Goal: Transaction & Acquisition: Purchase product/service

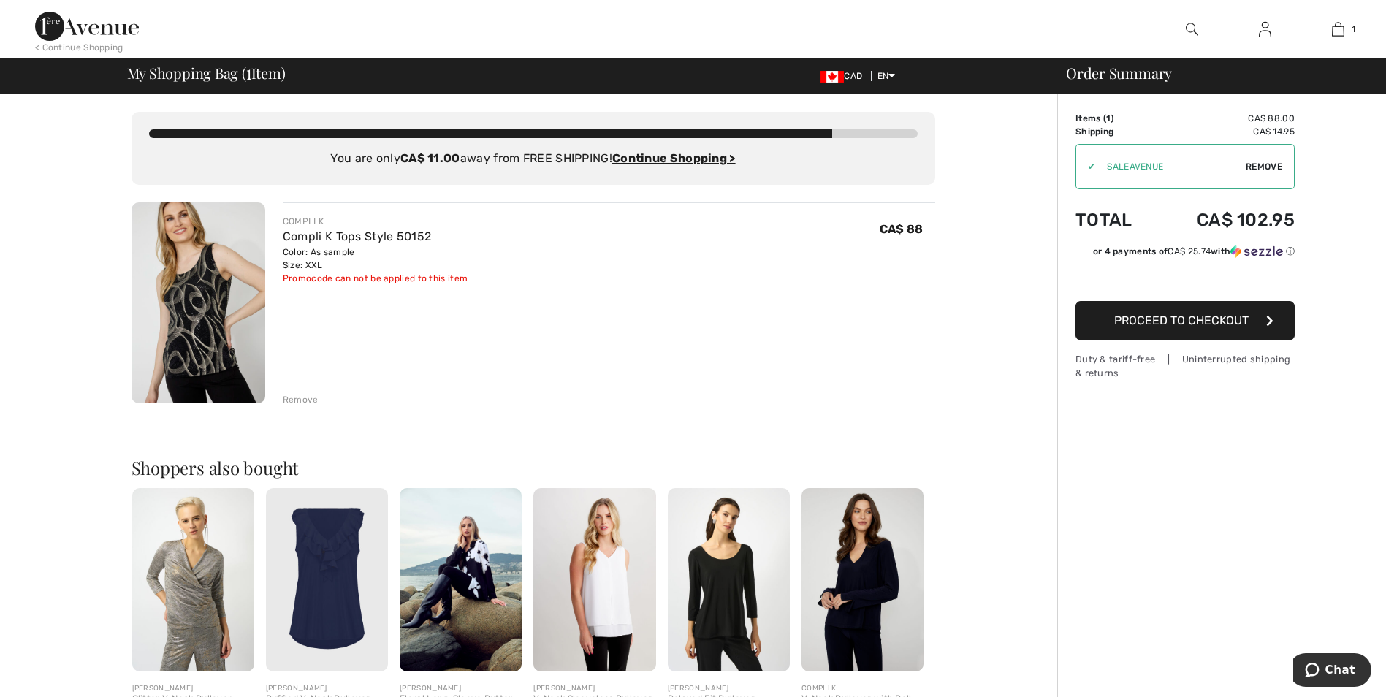
click at [1192, 321] on span "Proceed to Checkout" at bounding box center [1182, 321] width 134 height 14
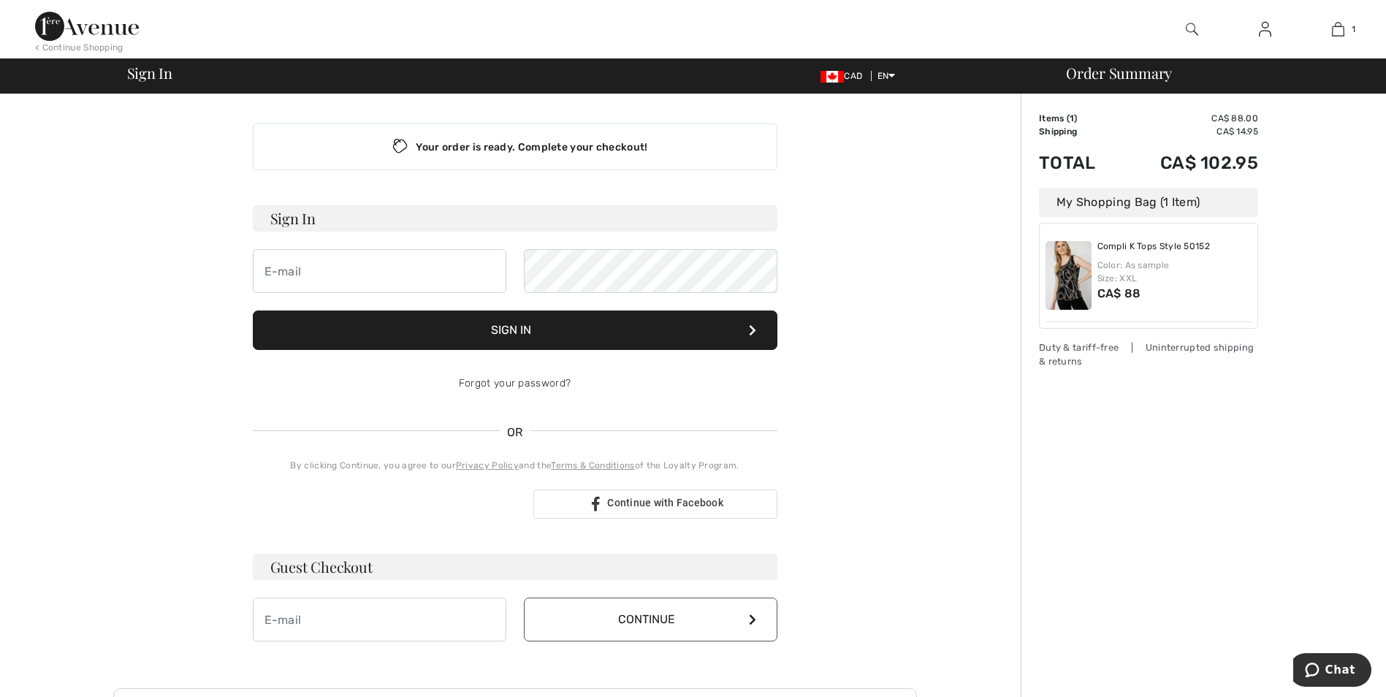
click at [1264, 28] on img at bounding box center [1265, 29] width 12 height 18
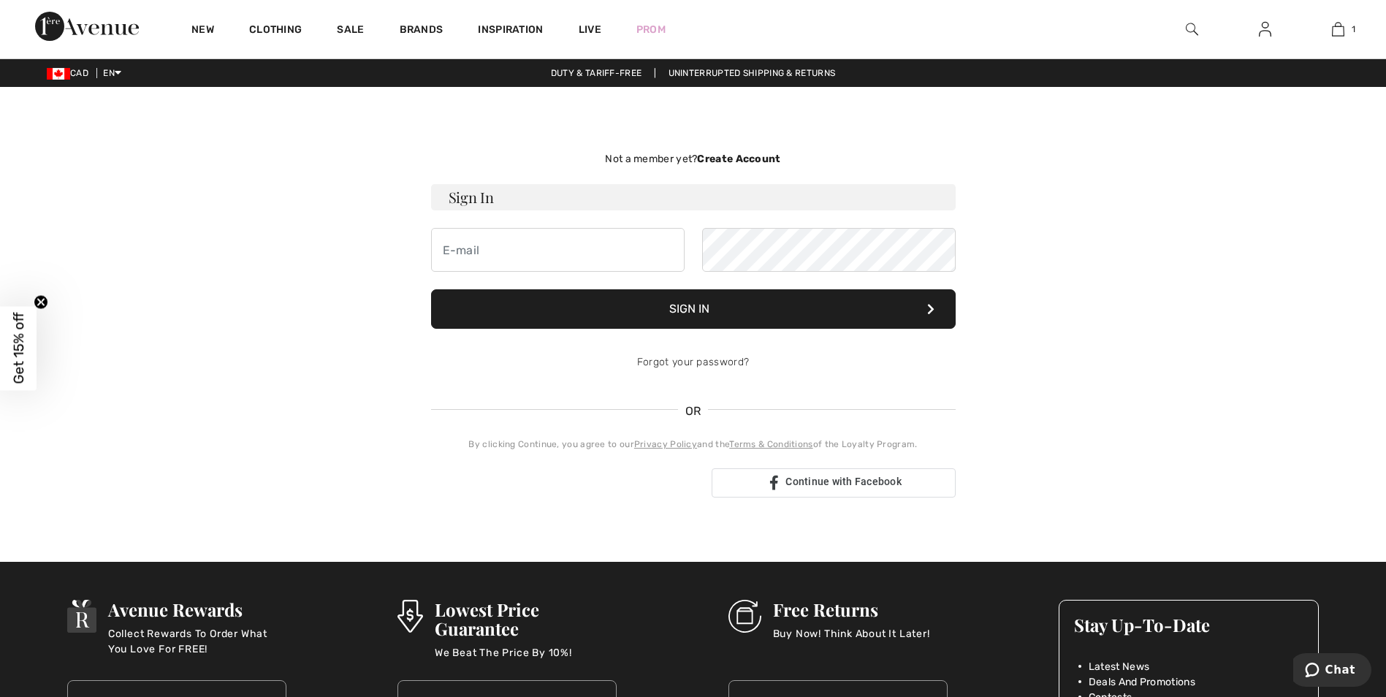
click at [528, 196] on h3 "Sign In" at bounding box center [693, 197] width 525 height 26
click at [479, 251] on input "email" at bounding box center [558, 250] width 254 height 44
type input "debjburt@hotmail.com"
click at [739, 314] on button "Sign In" at bounding box center [693, 308] width 525 height 39
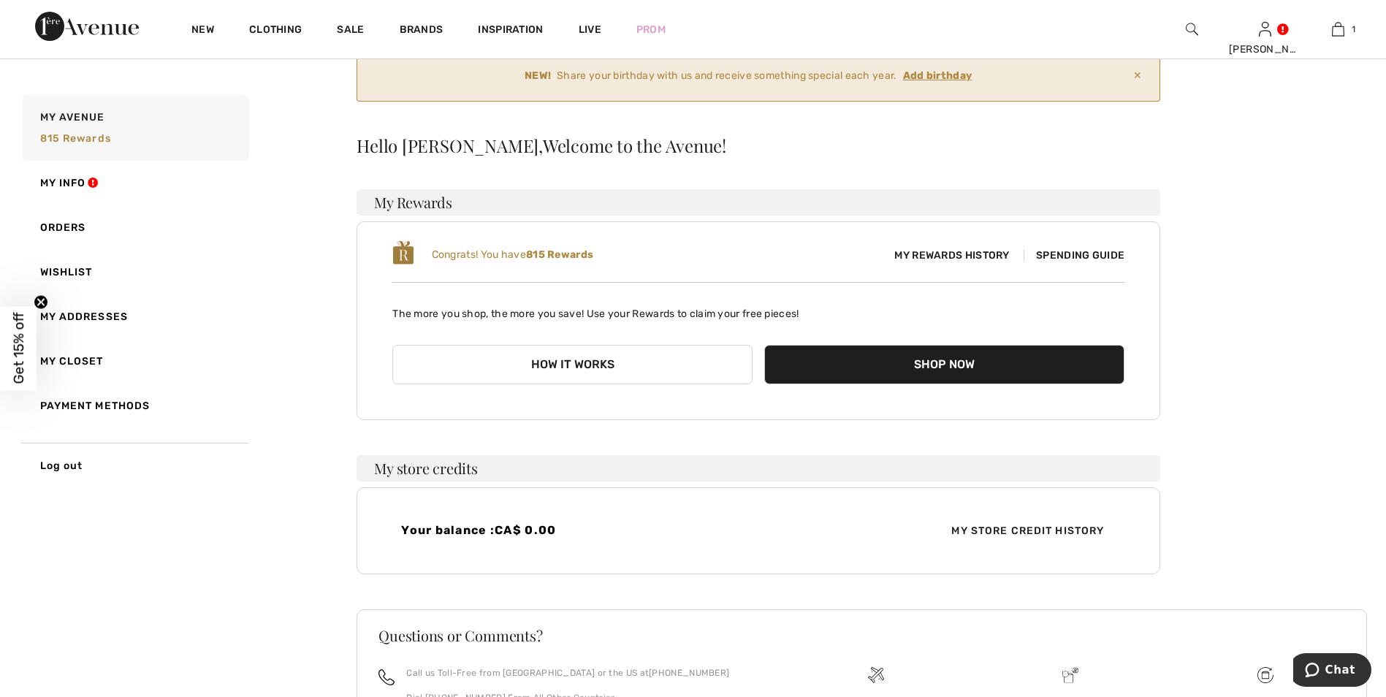
scroll to position [146, 0]
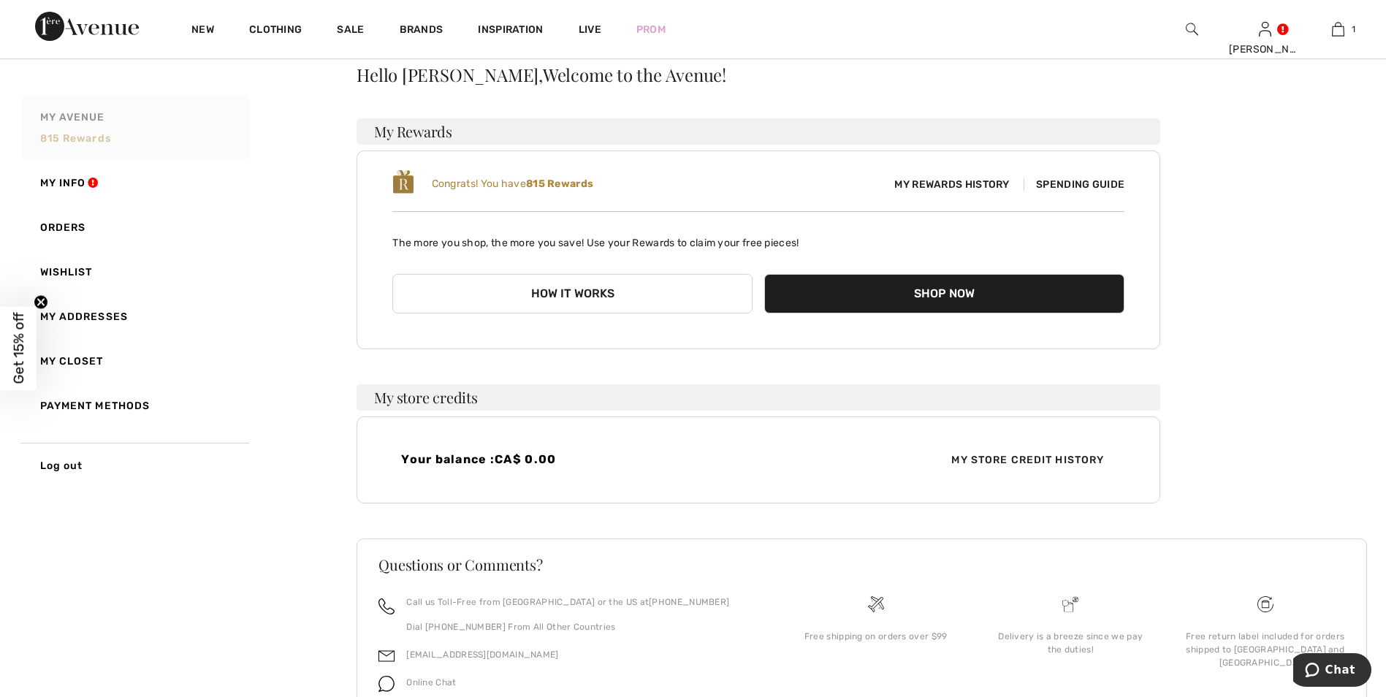
click at [80, 140] on span "815 rewards" at bounding box center [75, 138] width 71 height 12
click at [935, 183] on span "My Rewards History" at bounding box center [952, 184] width 138 height 15
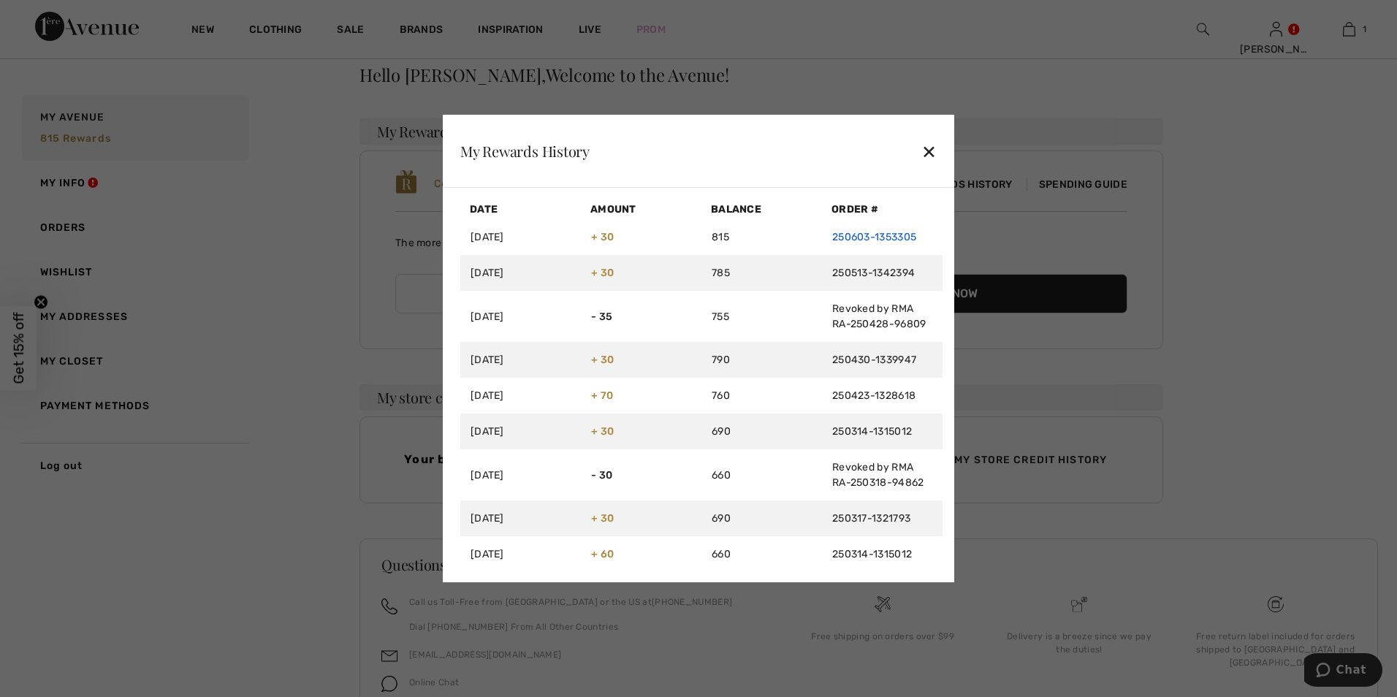
click at [862, 238] on link "250603-1353305" at bounding box center [874, 237] width 84 height 12
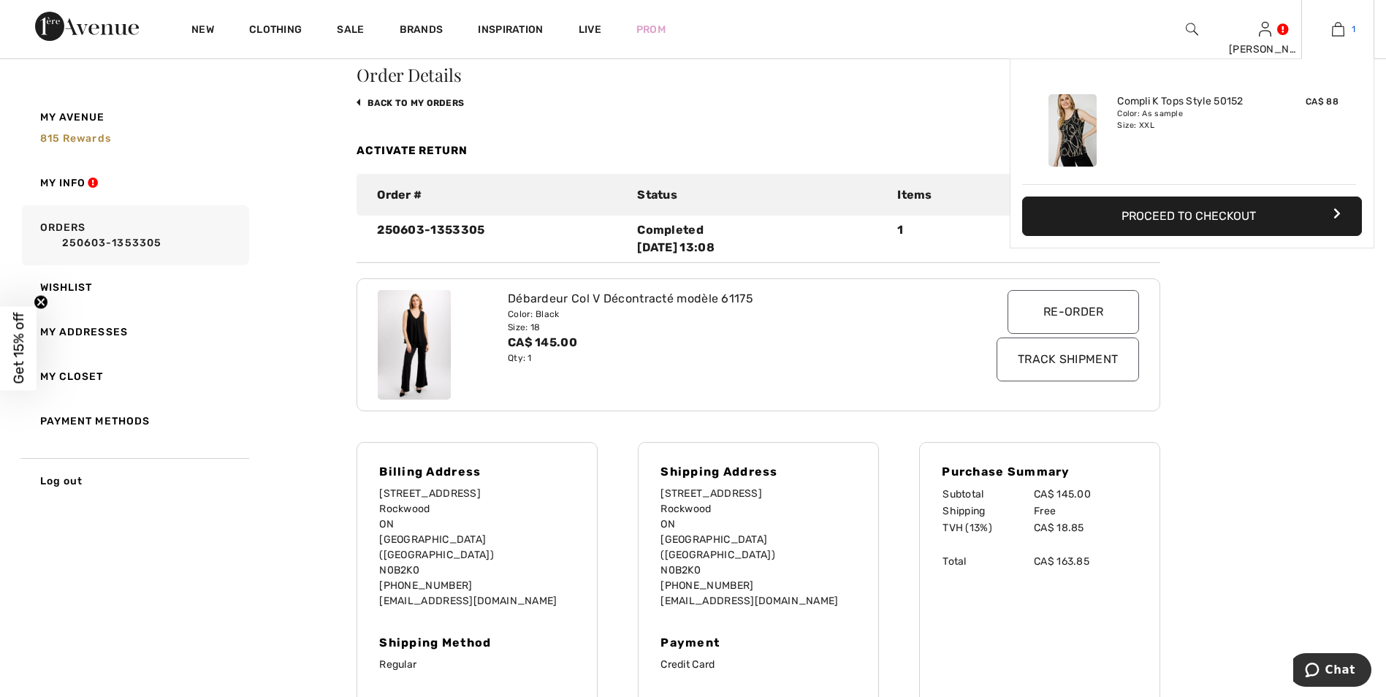
click at [1340, 34] on img at bounding box center [1338, 29] width 12 height 18
click at [1220, 225] on button "Proceed to Checkout" at bounding box center [1193, 216] width 340 height 39
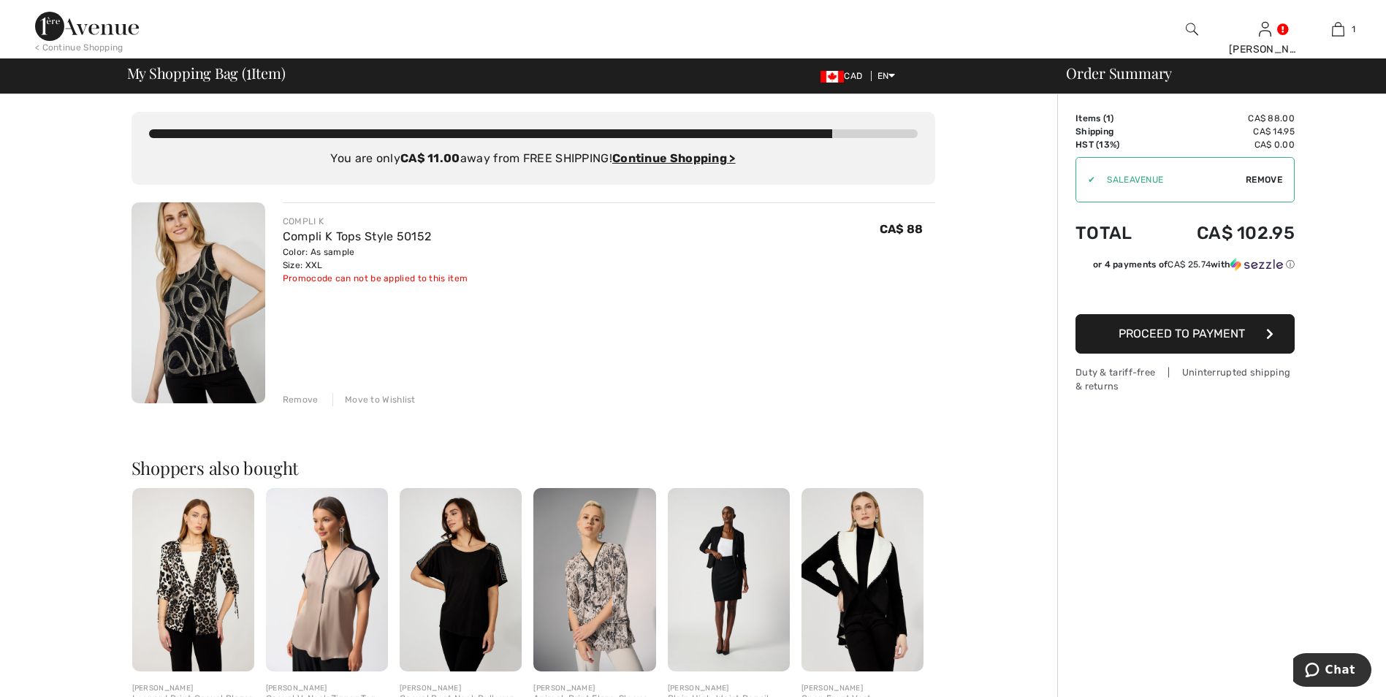
click at [1209, 338] on span "Proceed to Payment" at bounding box center [1182, 334] width 126 height 14
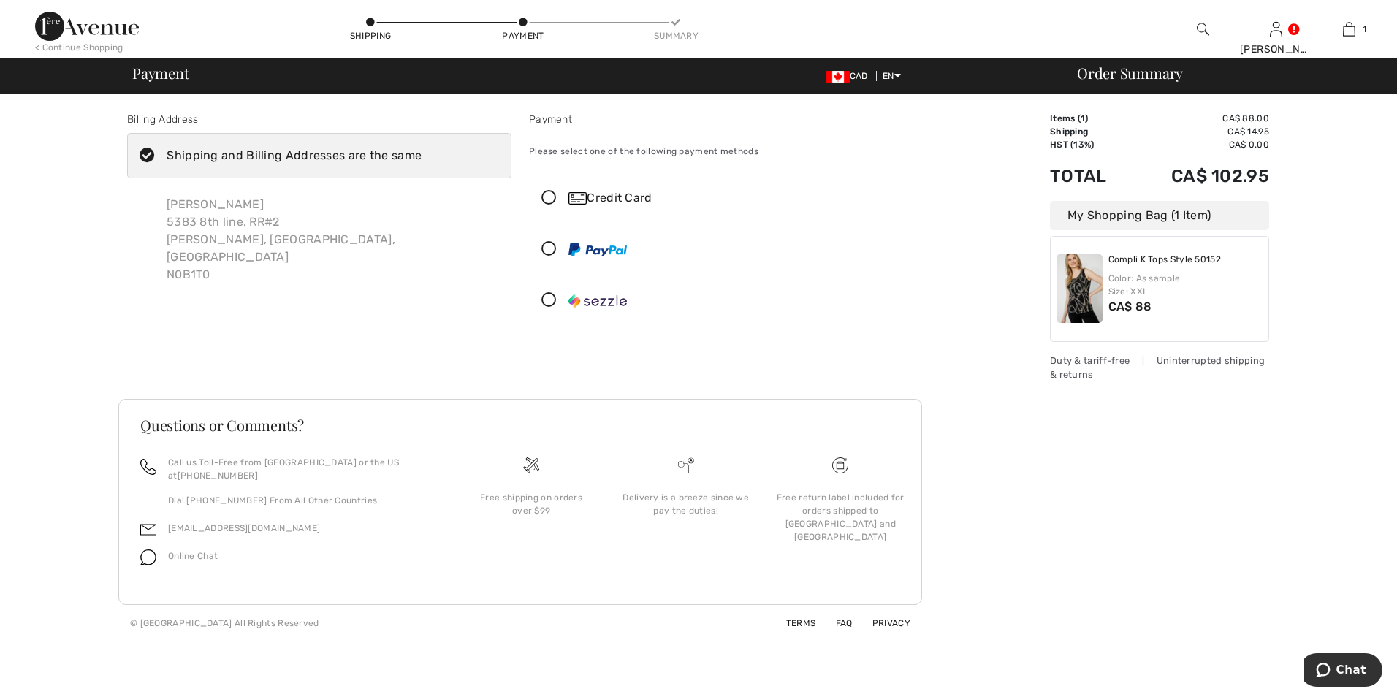
click at [549, 251] on icon at bounding box center [549, 249] width 39 height 15
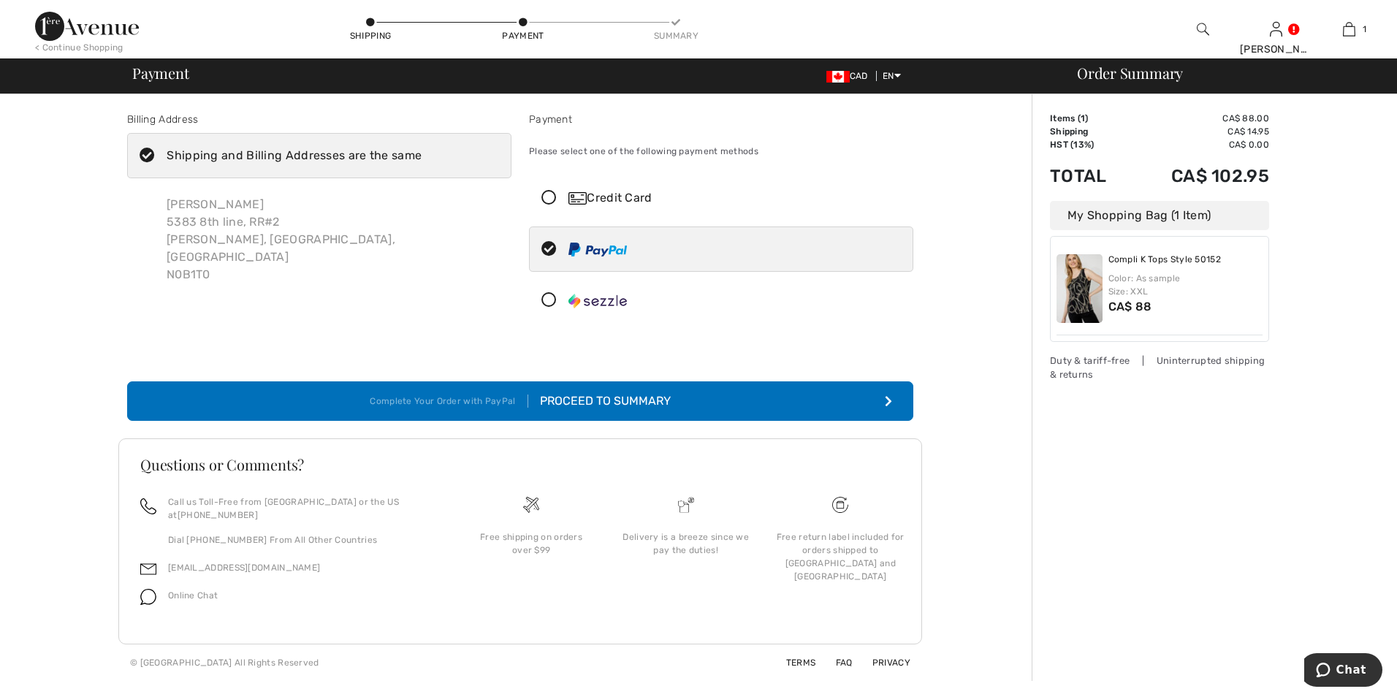
click at [584, 402] on div "Proceed to Summary" at bounding box center [599, 401] width 143 height 18
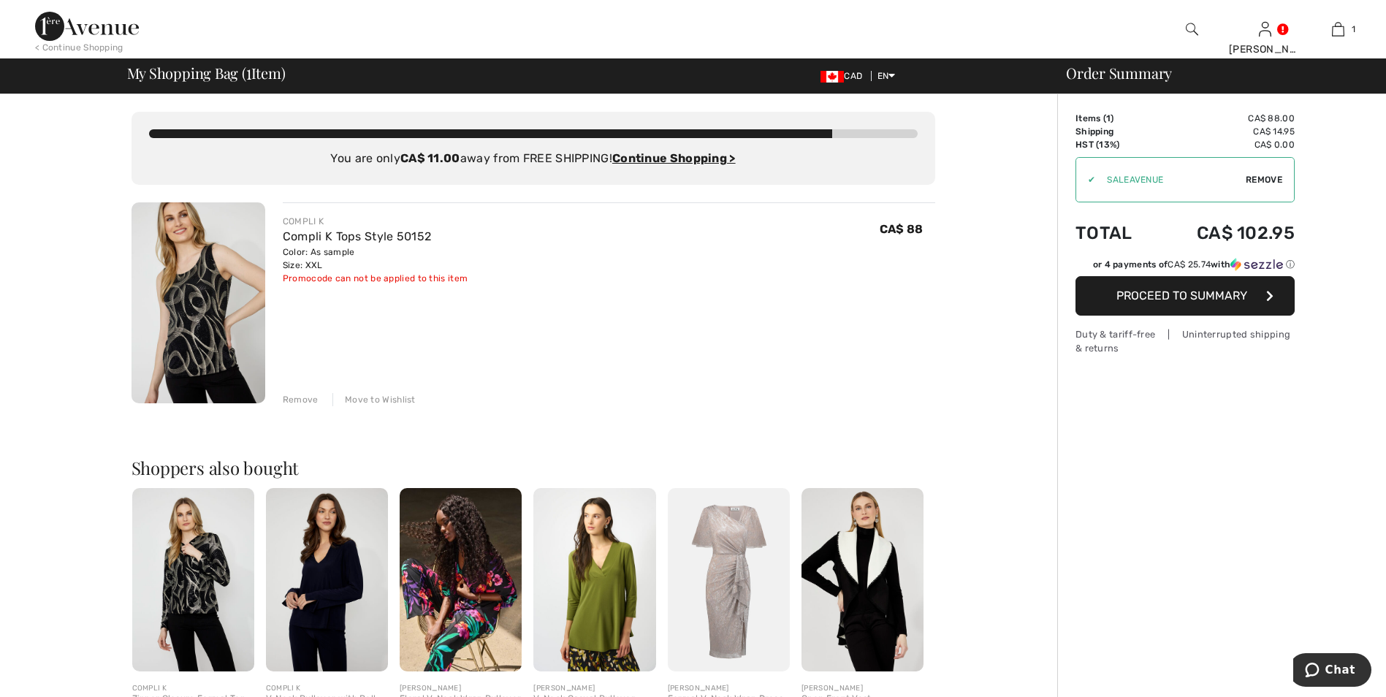
click at [198, 335] on img at bounding box center [199, 302] width 134 height 201
click at [201, 567] on img at bounding box center [193, 579] width 122 height 183
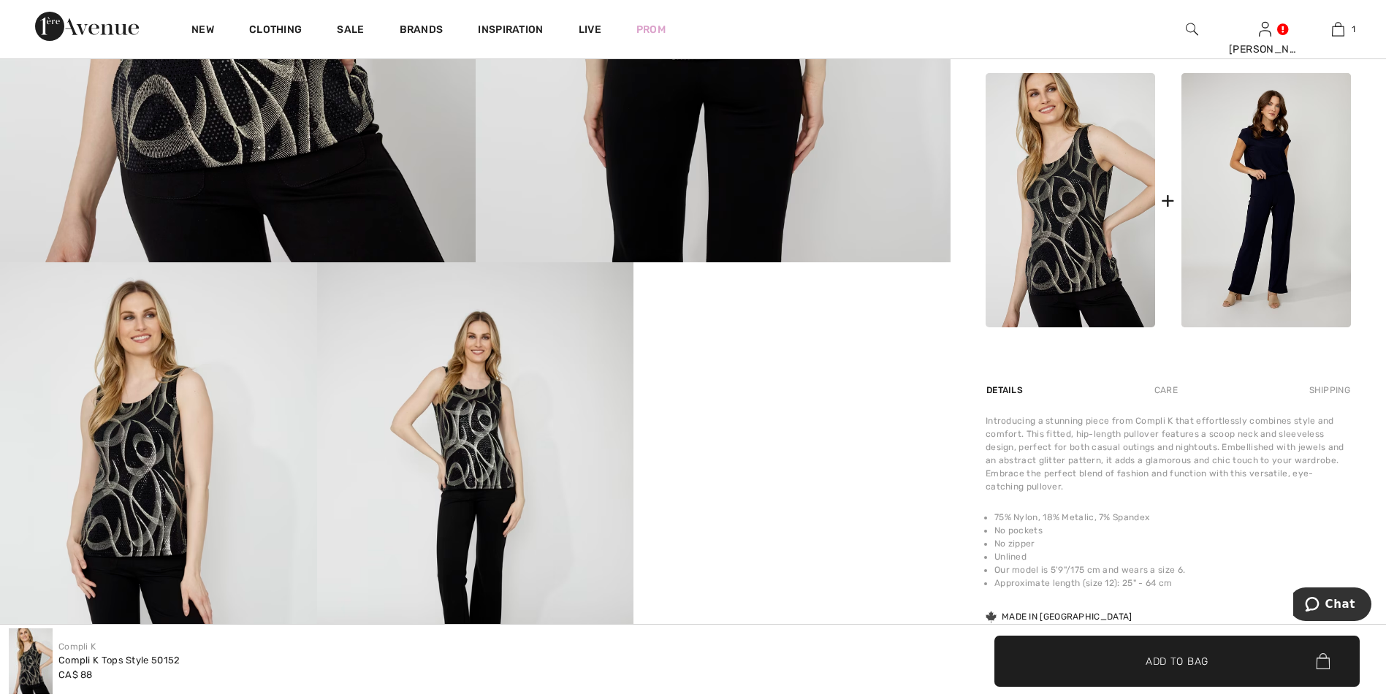
scroll to position [658, 0]
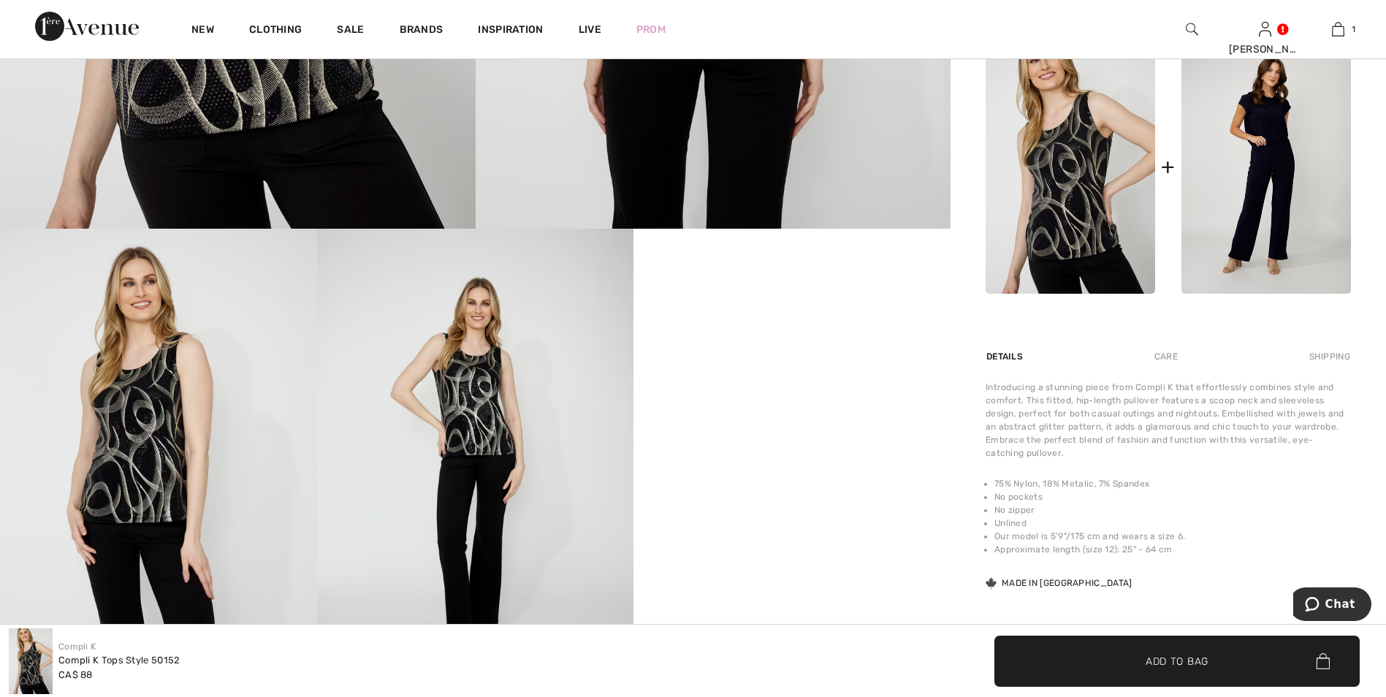
click at [466, 398] on img at bounding box center [475, 466] width 317 height 475
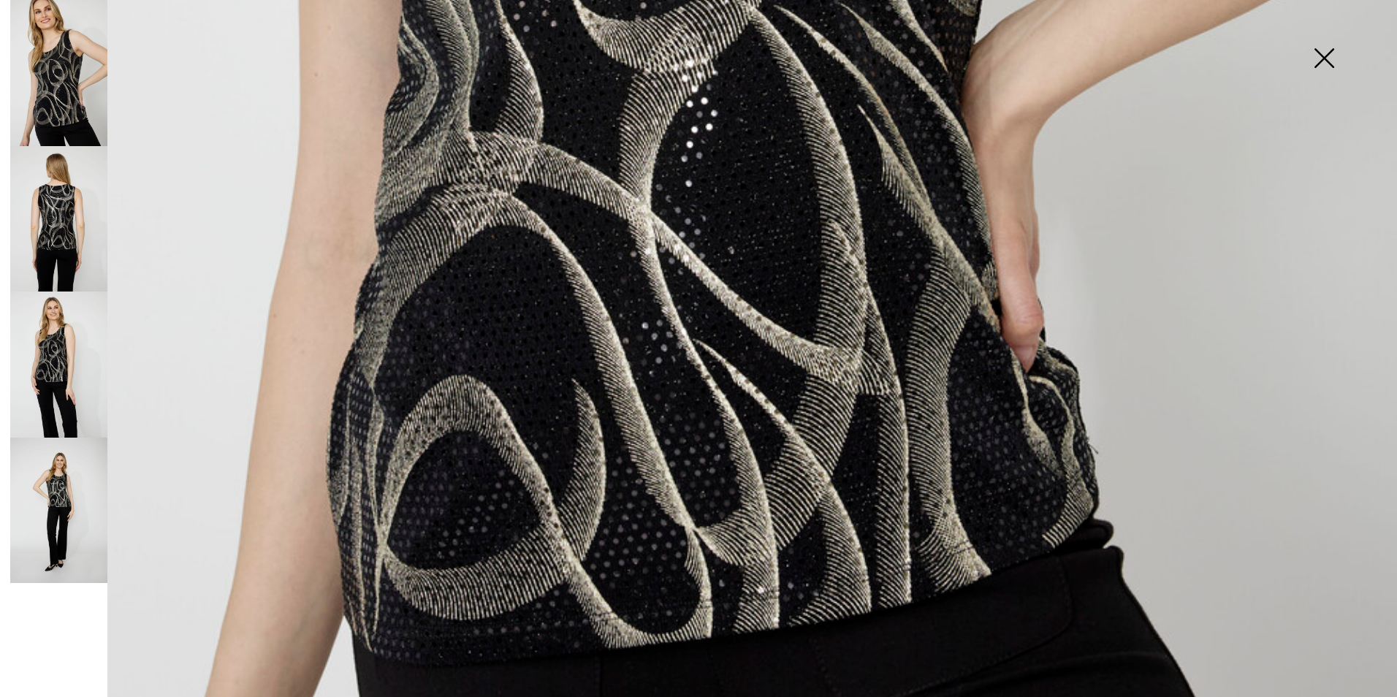
scroll to position [1169, 0]
click at [46, 362] on img at bounding box center [58, 365] width 97 height 146
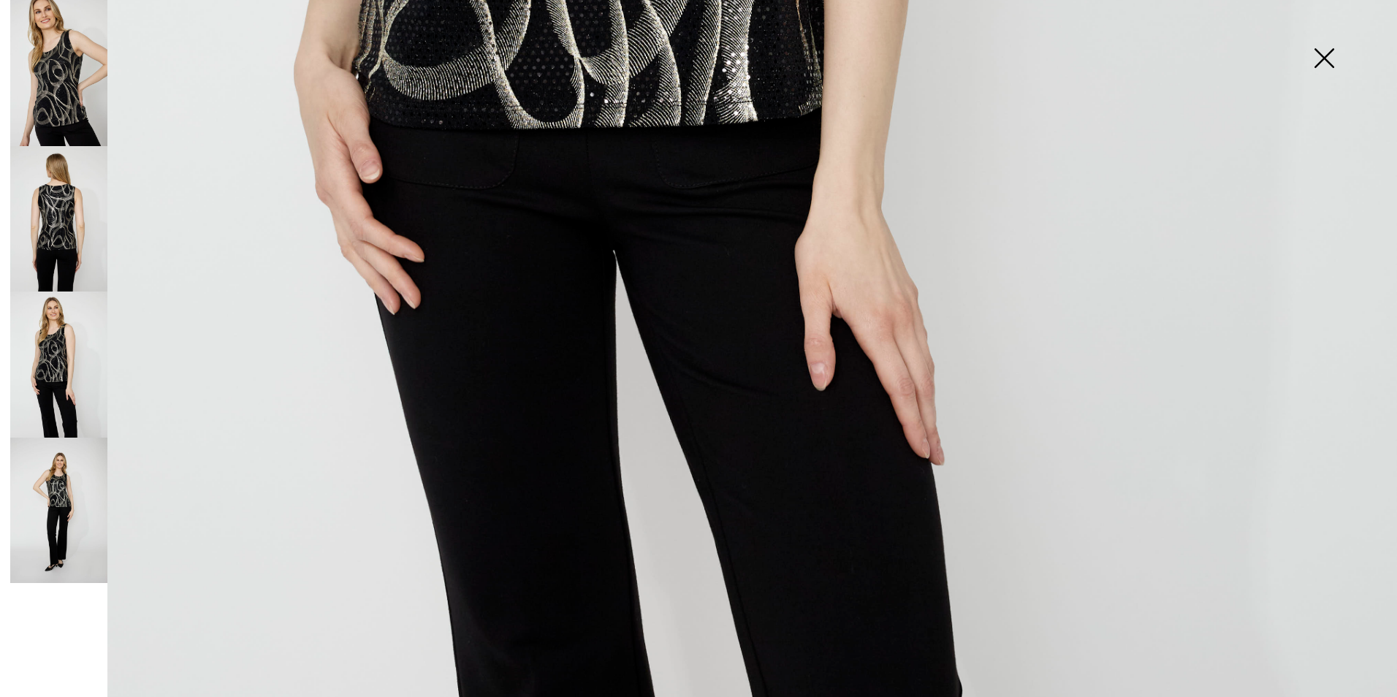
click at [53, 68] on img at bounding box center [58, 73] width 97 height 146
